Goal: Information Seeking & Learning: Learn about a topic

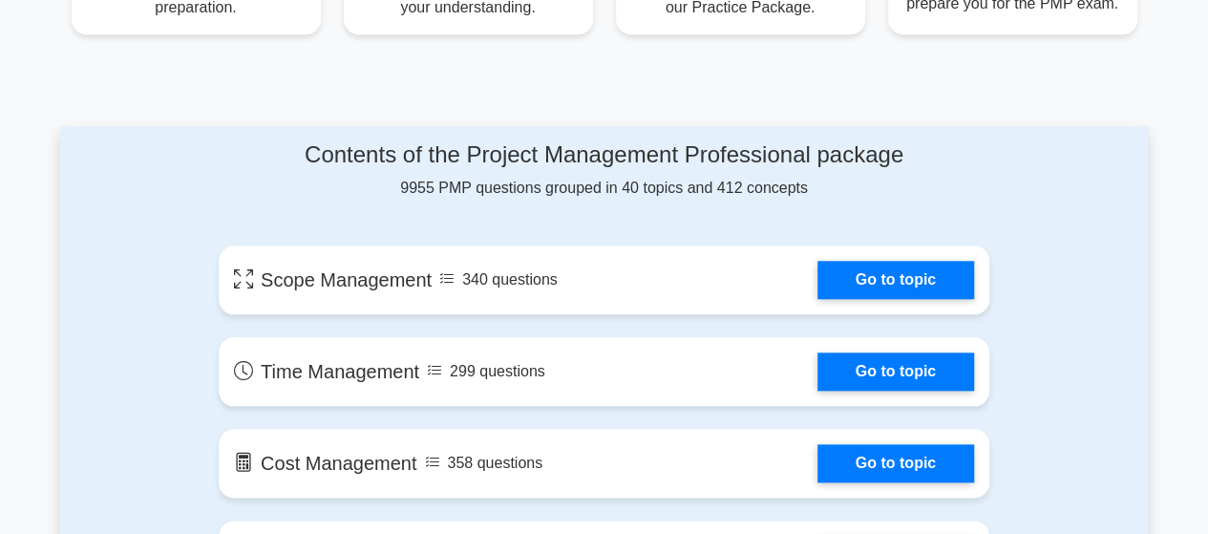
scroll to position [955, 0]
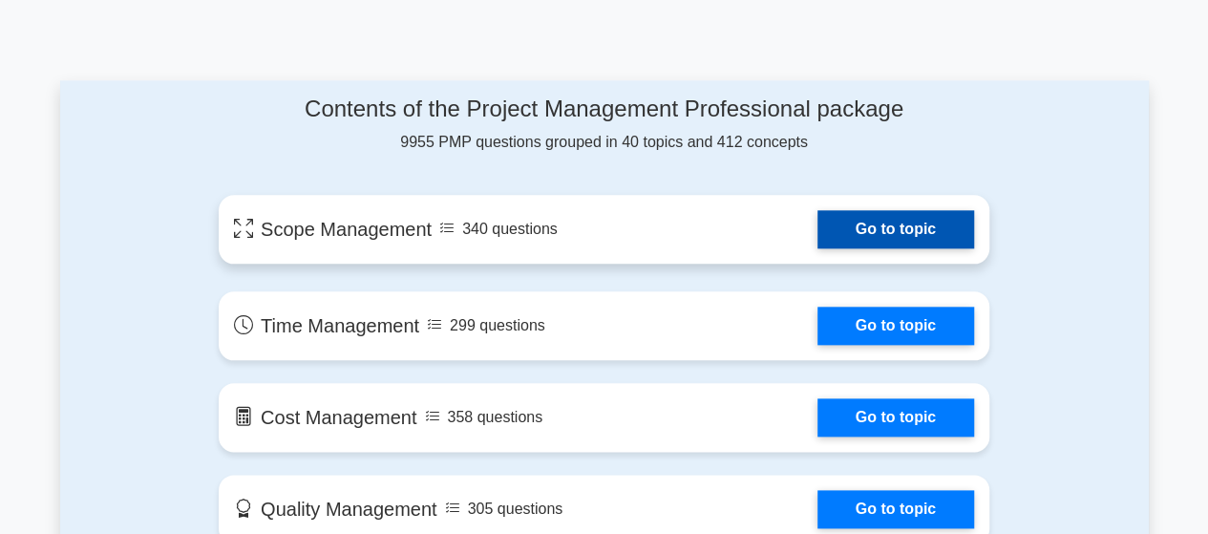
click at [817, 225] on link "Go to topic" at bounding box center [895, 229] width 157 height 38
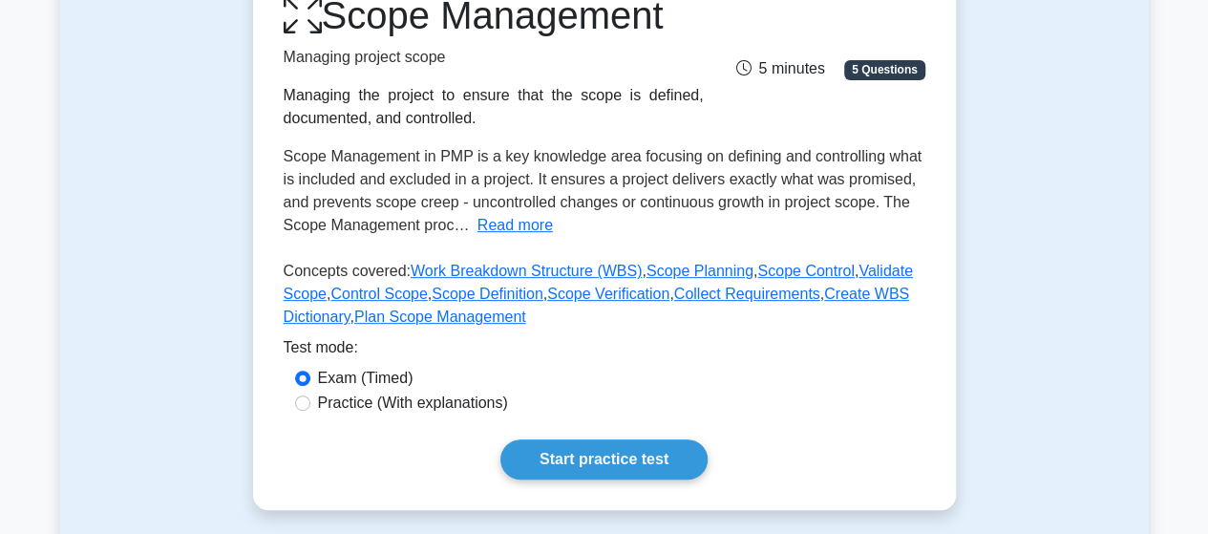
scroll to position [573, 0]
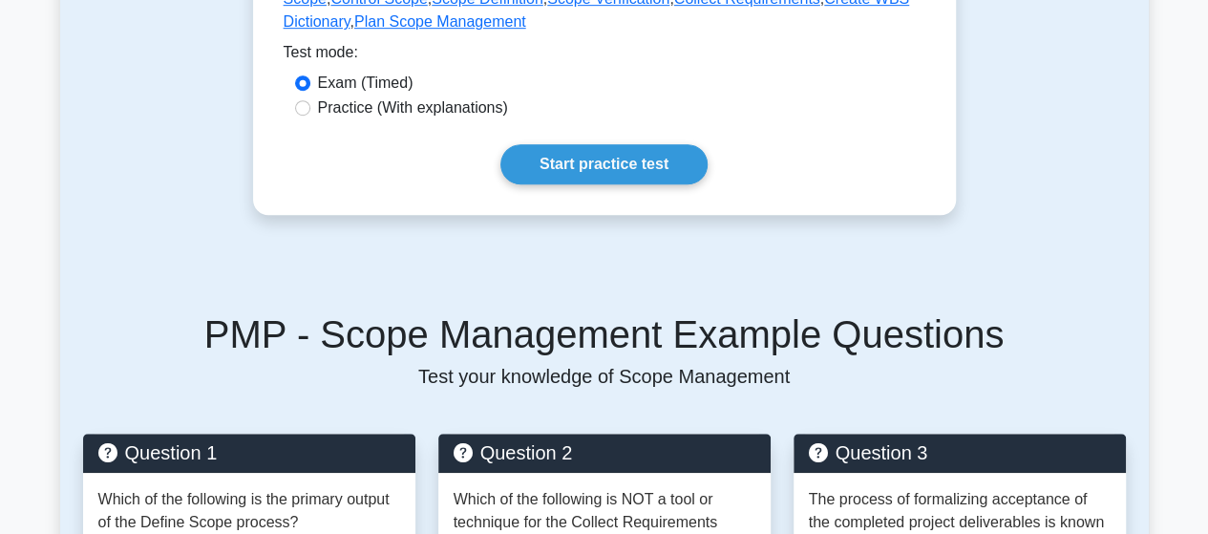
click at [356, 116] on label "Practice (With explanations)" at bounding box center [413, 107] width 190 height 23
click at [310, 116] on input "Practice (With explanations)" at bounding box center [302, 107] width 15 height 15
radio input "true"
